Goal: Information Seeking & Learning: Learn about a topic

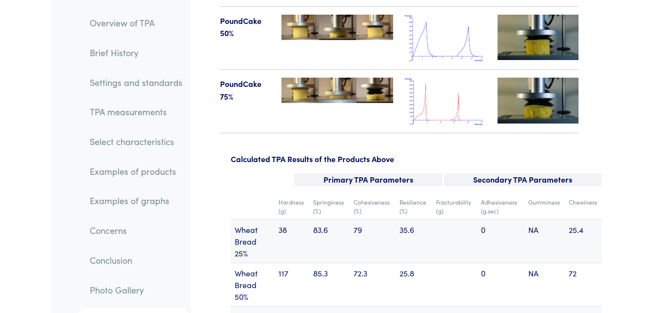
scroll to position [12613, 0]
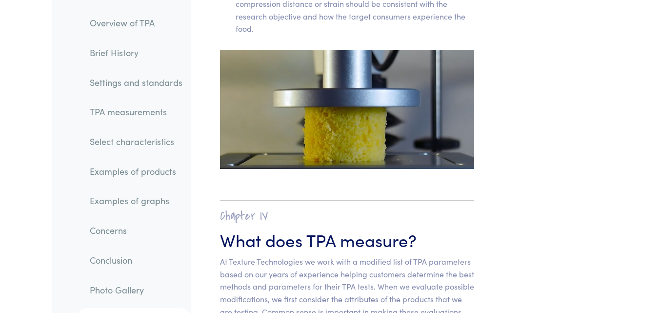
scroll to position [6787, 0]
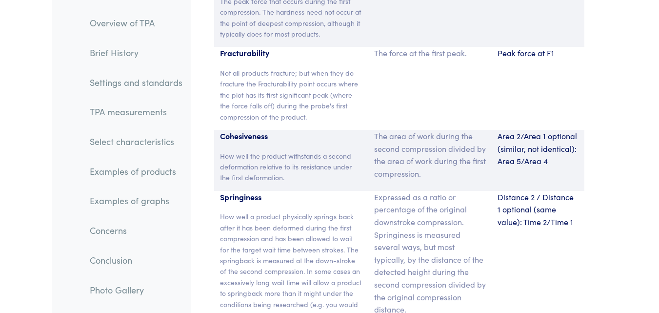
scroll to position [7391, 0]
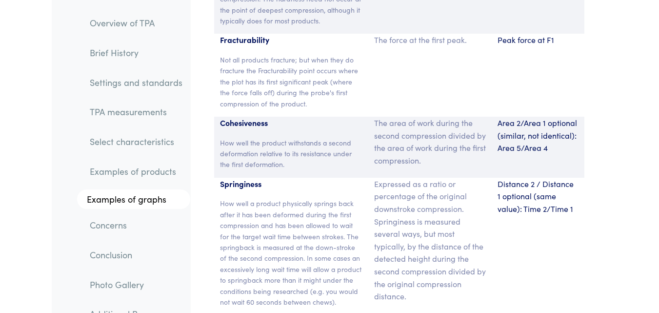
click at [552, 177] on div "Distance 2 / Distance 1 optional (same value): Time 2/Time 1" at bounding box center [537, 245] width 93 height 137
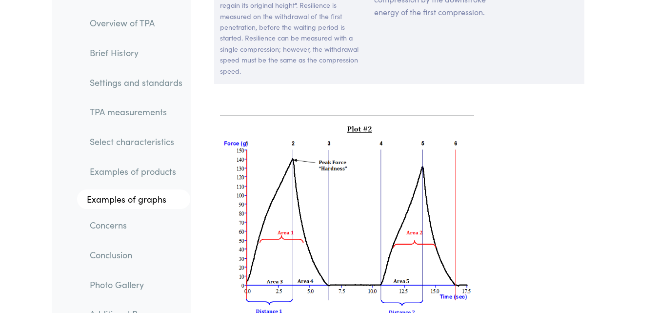
scroll to position [7879, 0]
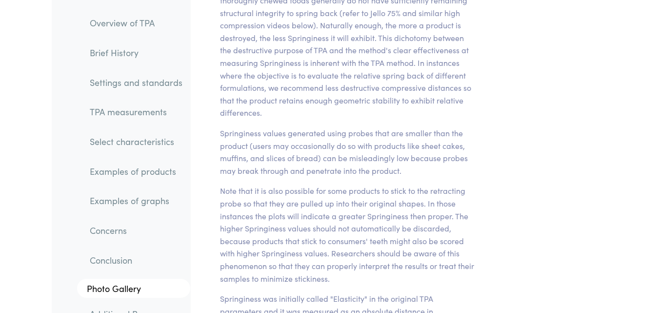
scroll to position [9868, 0]
